Goal: Transaction & Acquisition: Purchase product/service

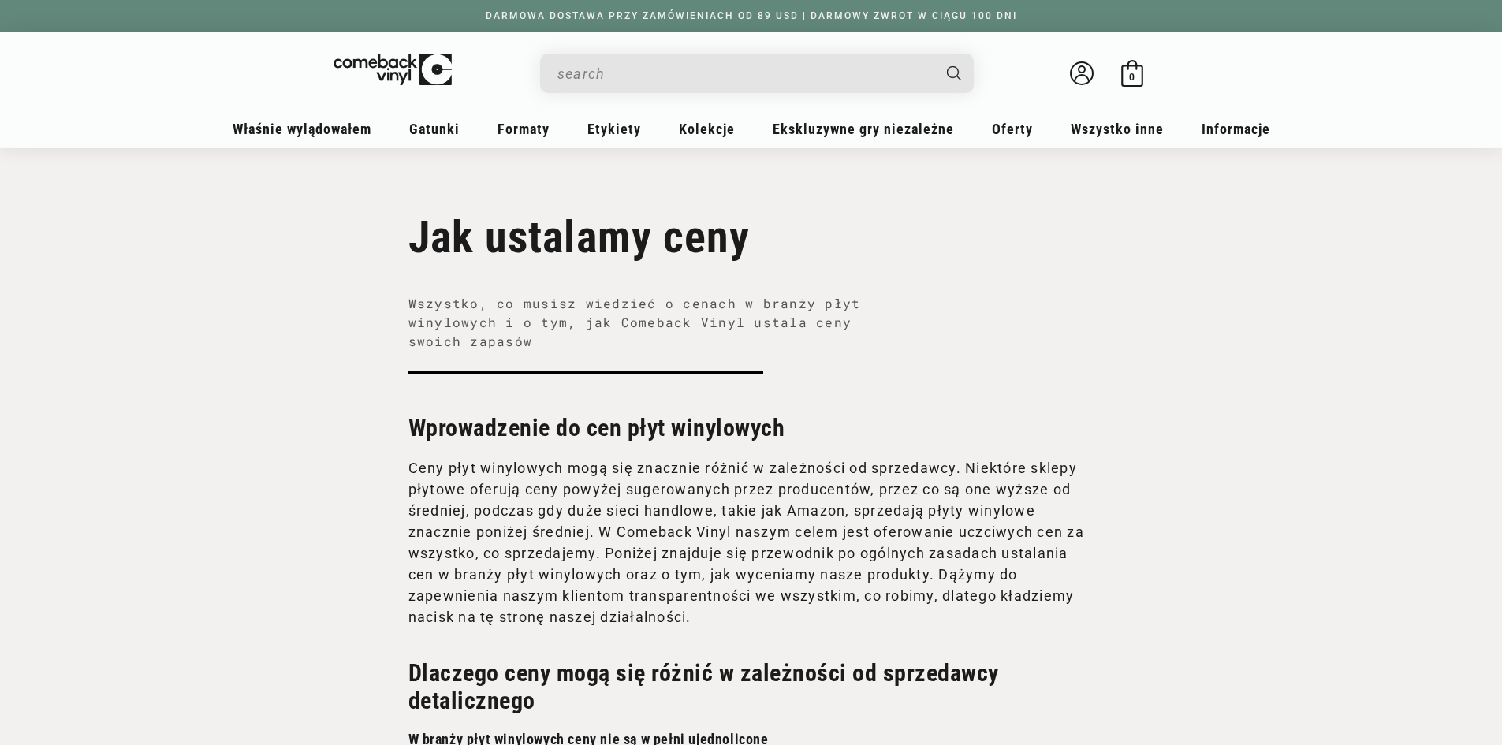
click at [634, 67] on input "When autocomplete results are available use up and down arrows to review and en…" at bounding box center [745, 74] width 374 height 32
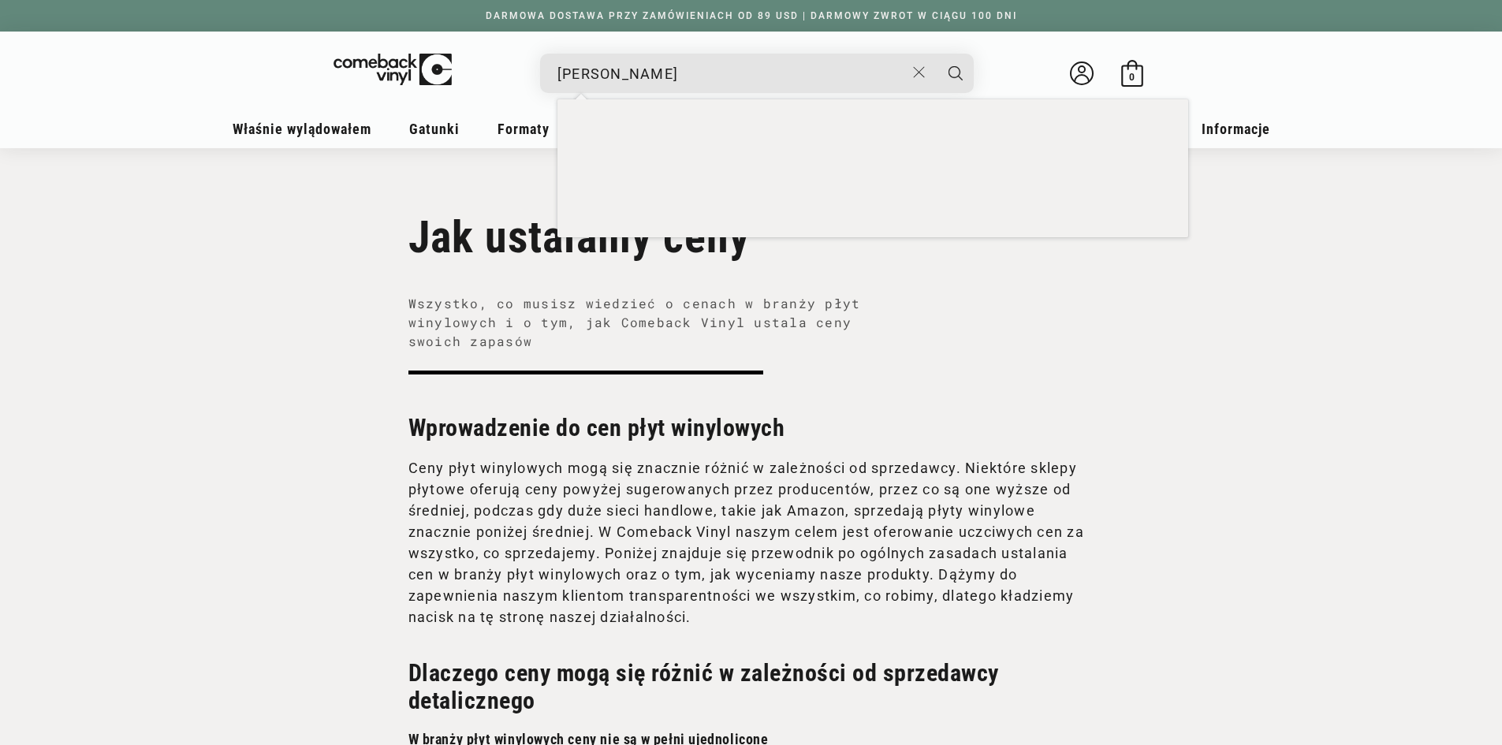
type input "kanye"
click at [936, 54] on button "Szukaj" at bounding box center [955, 73] width 39 height 39
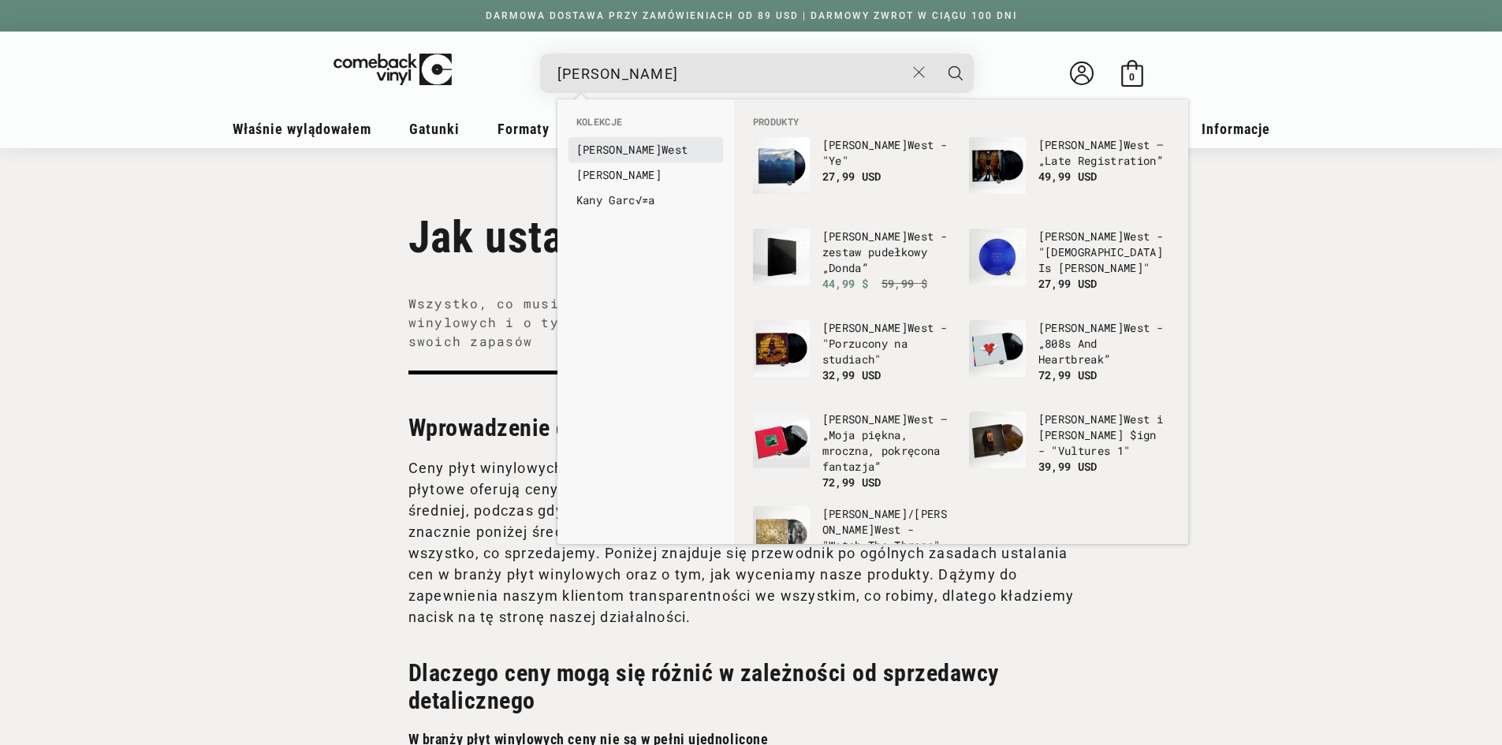
click at [662, 143] on font "West" at bounding box center [675, 149] width 26 height 15
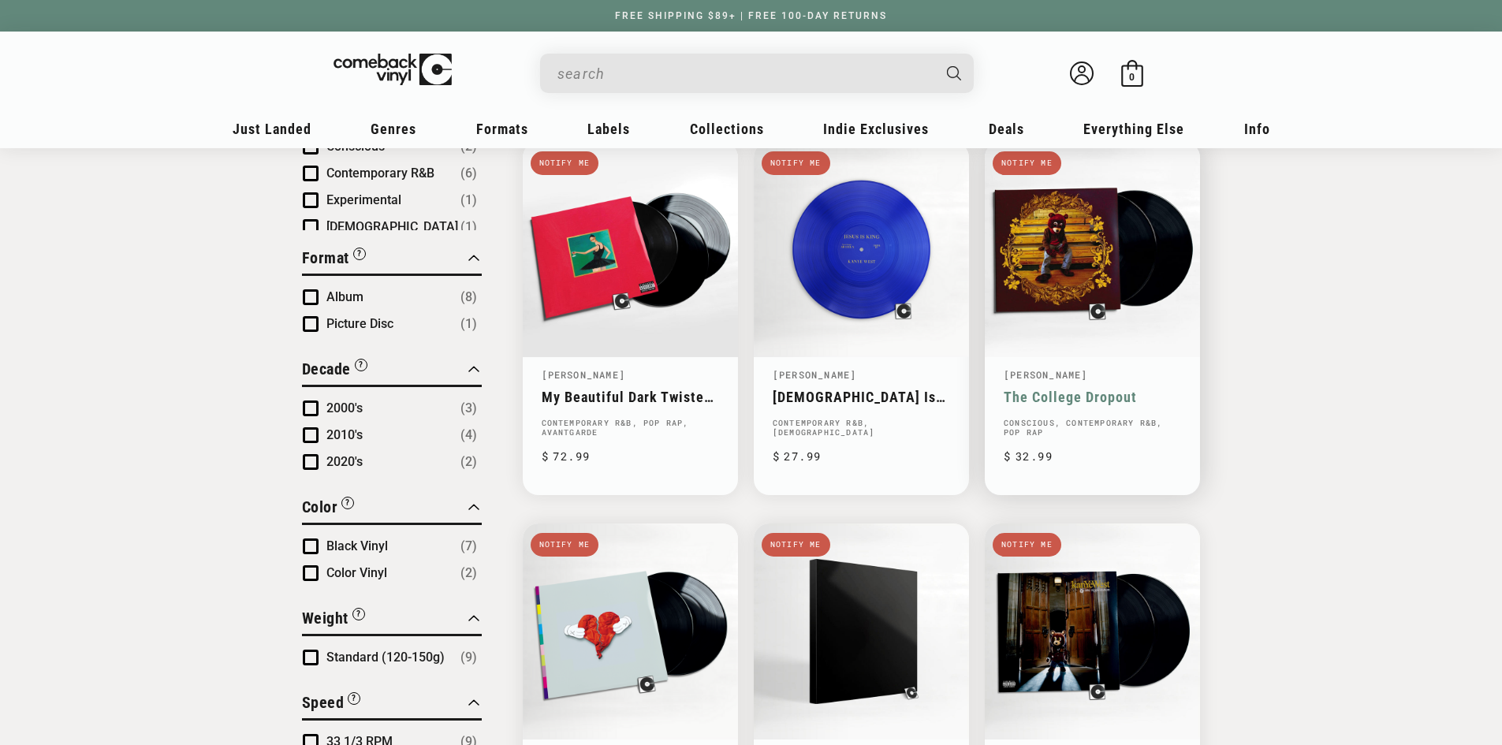
scroll to position [473, 0]
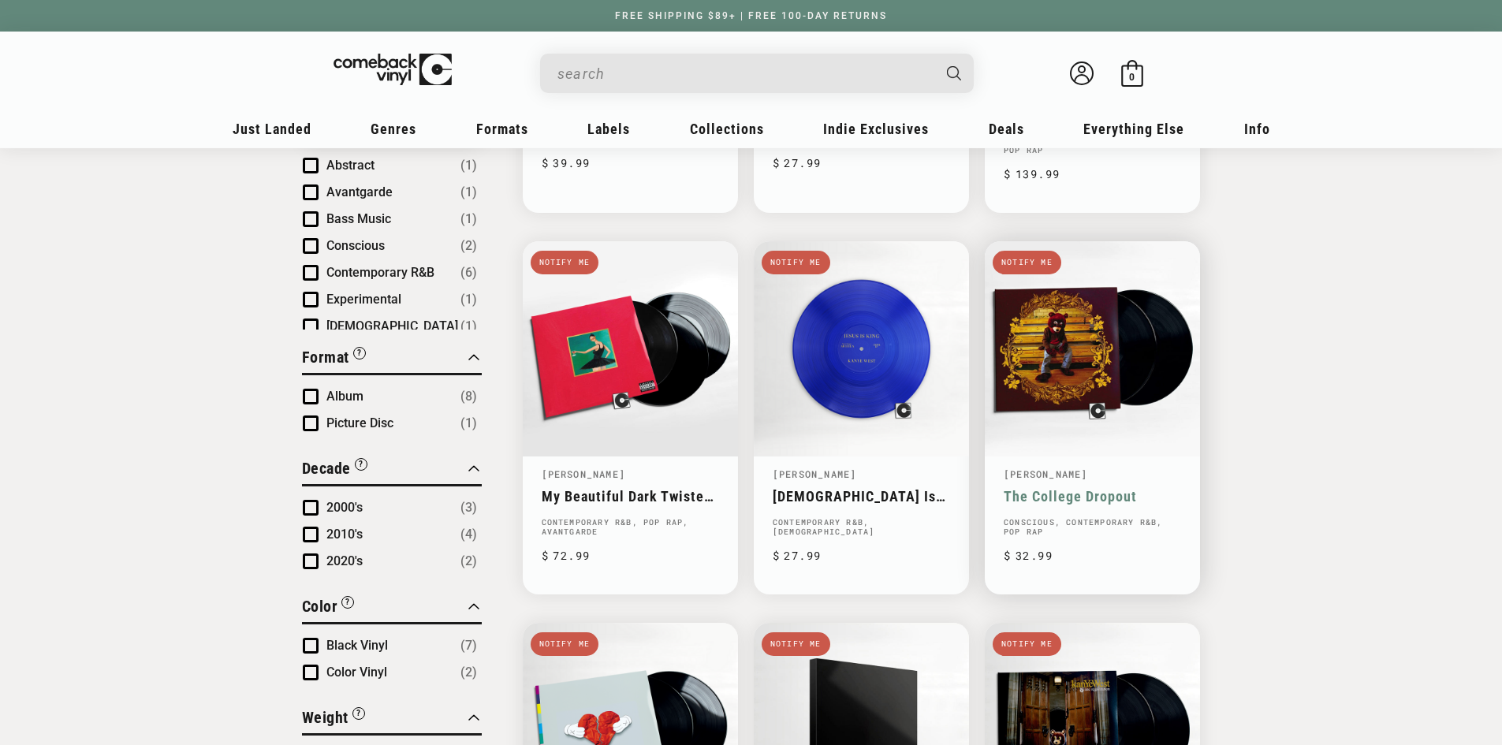
click at [1103, 488] on link "The College Dropout" at bounding box center [1092, 496] width 177 height 17
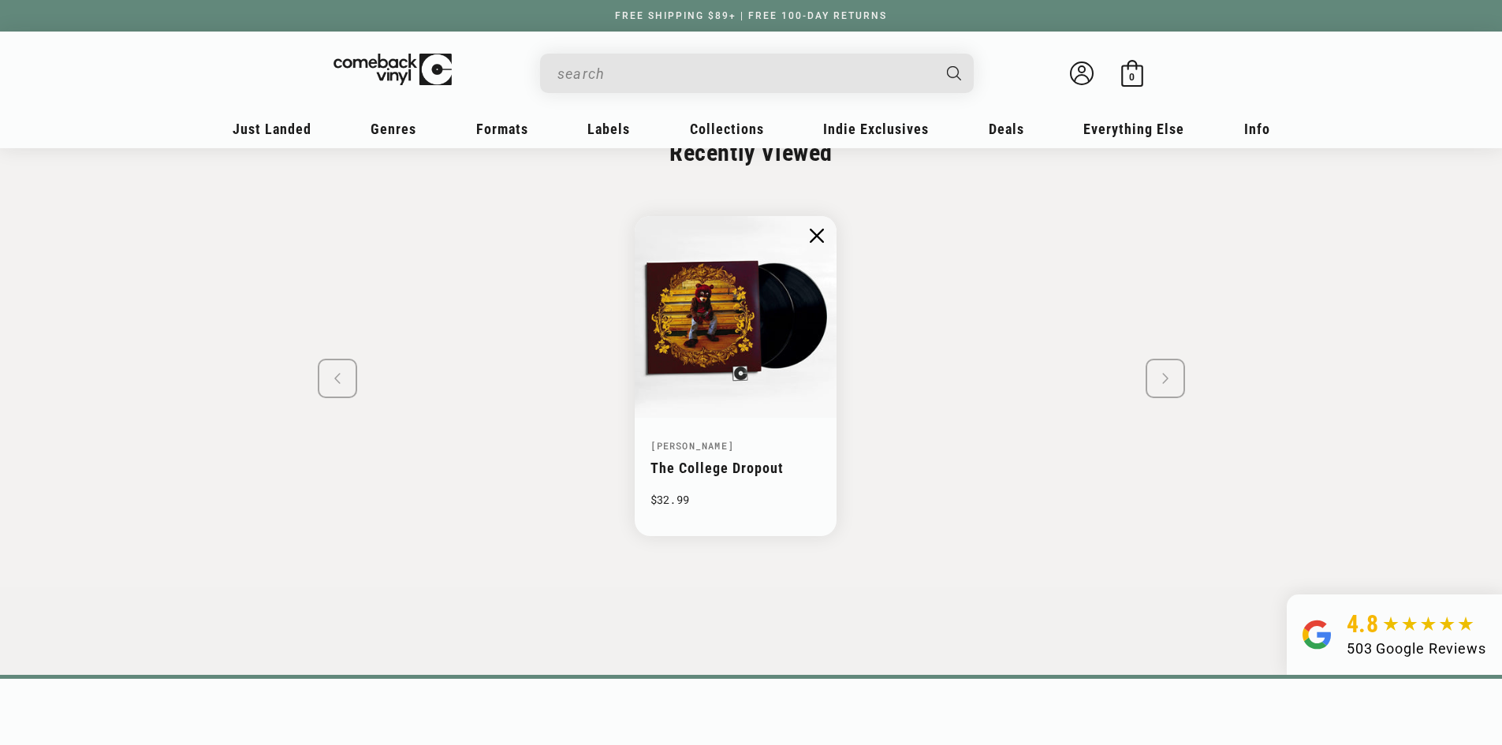
scroll to position [2987, 0]
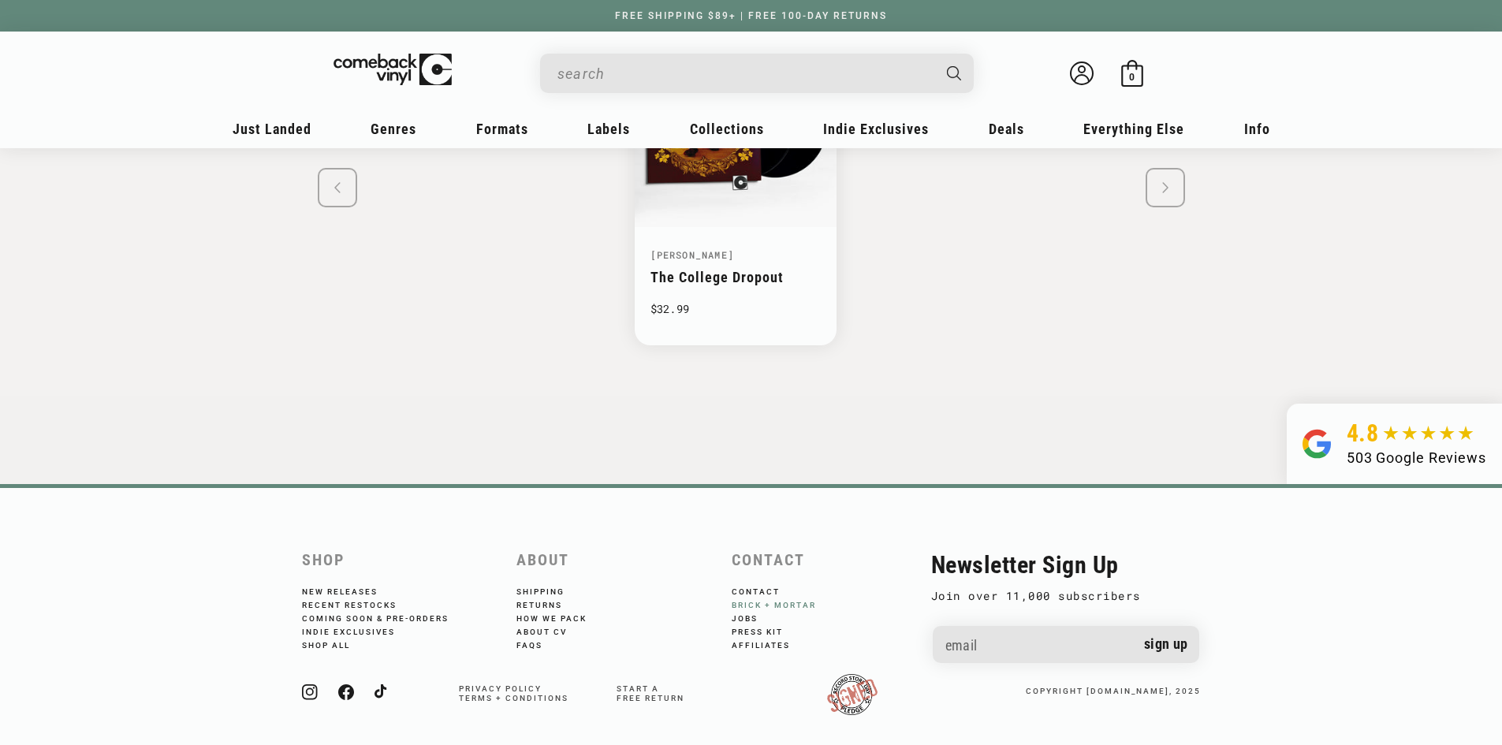
click at [767, 597] on link "Brick + Mortar" at bounding box center [785, 603] width 106 height 13
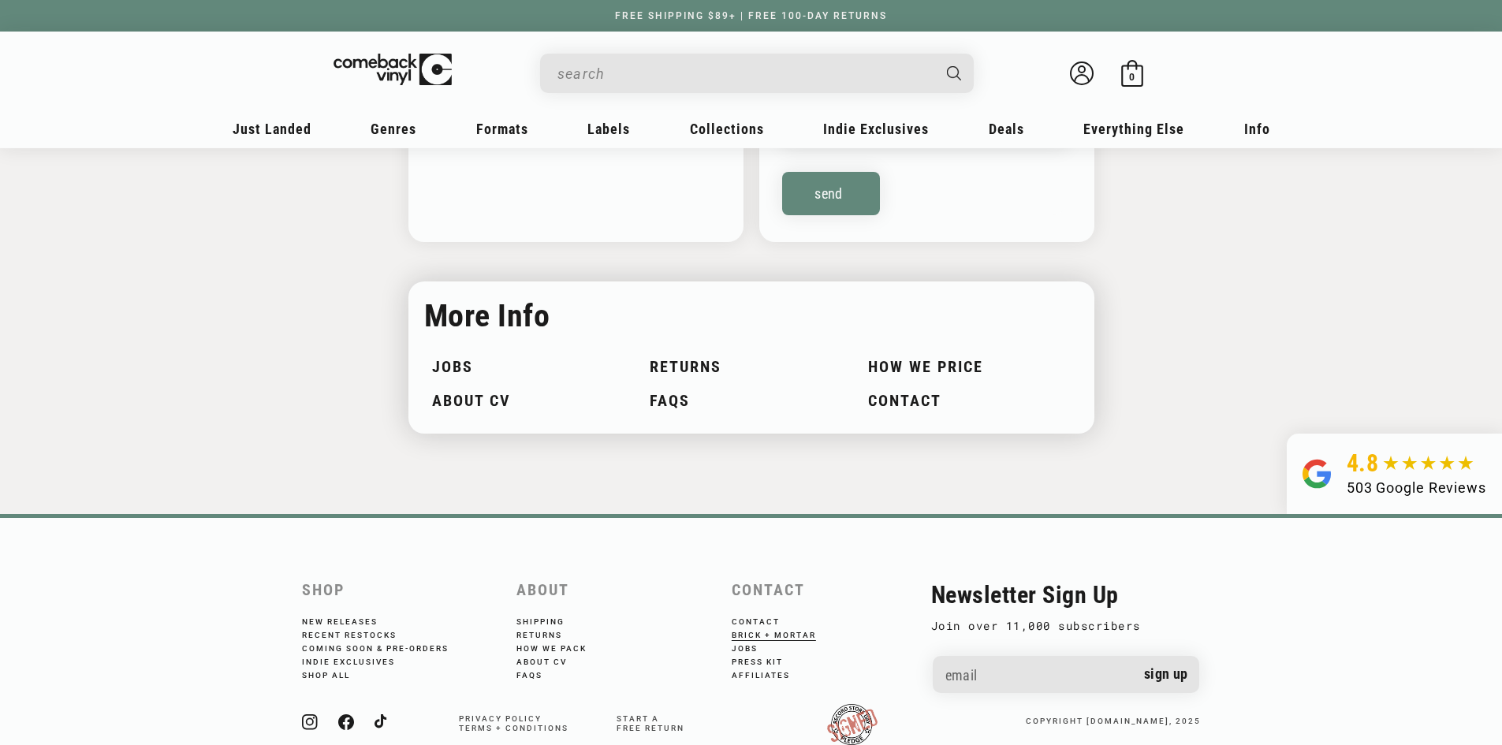
scroll to position [2407, 0]
